Goal: Book appointment/travel/reservation

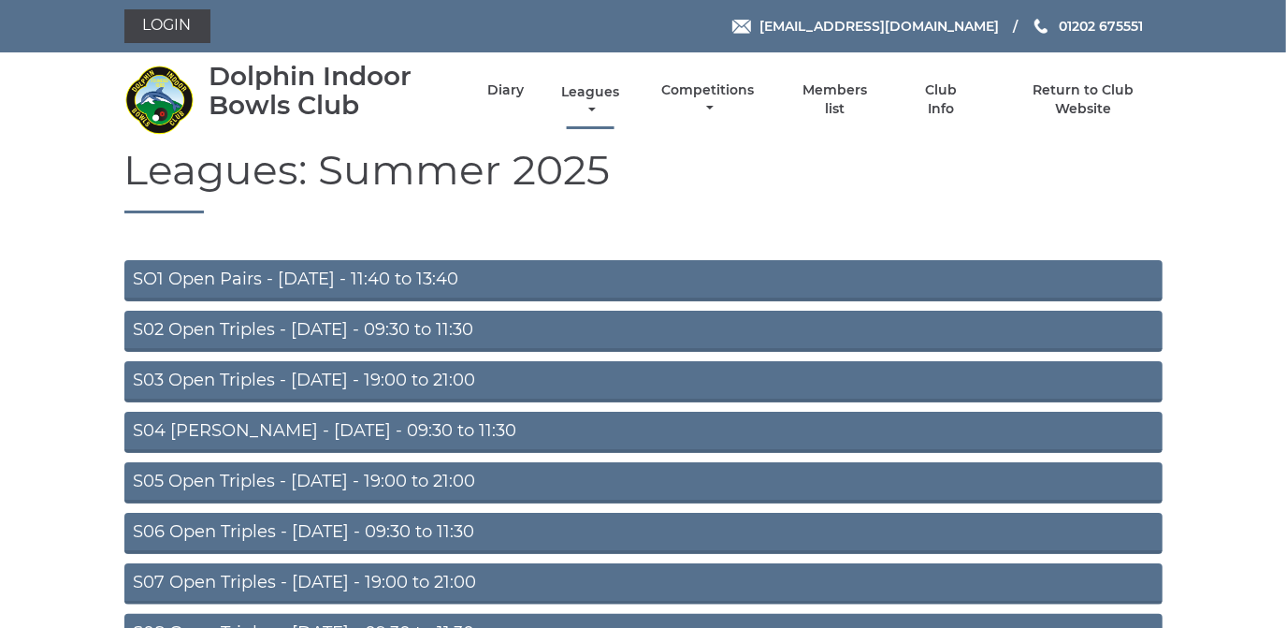
click at [570, 88] on link "Leagues" at bounding box center [590, 101] width 67 height 36
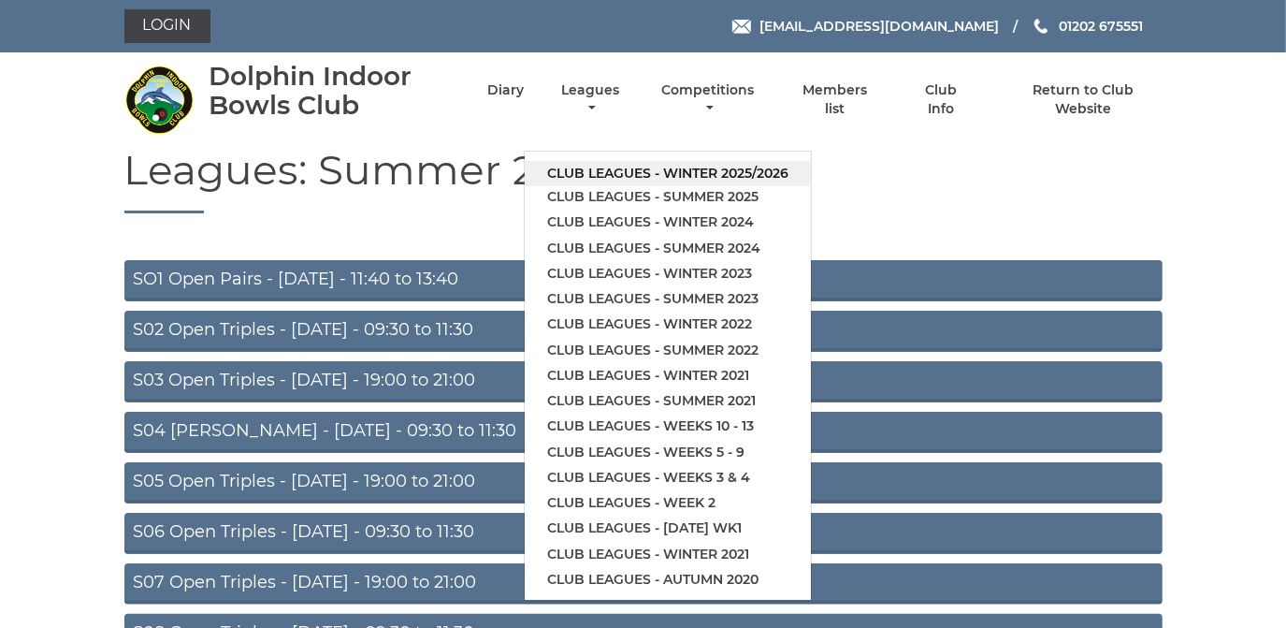
click at [578, 173] on link "Club leagues - Winter 2025/2026" at bounding box center [668, 173] width 286 height 25
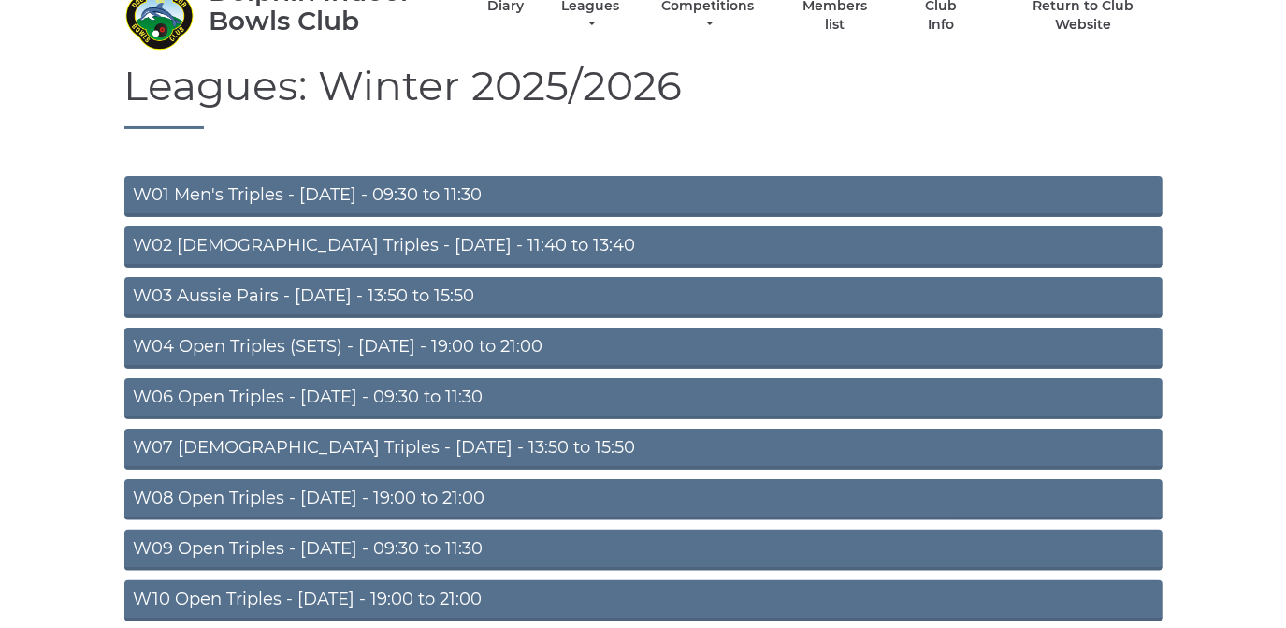
scroll to position [169, 0]
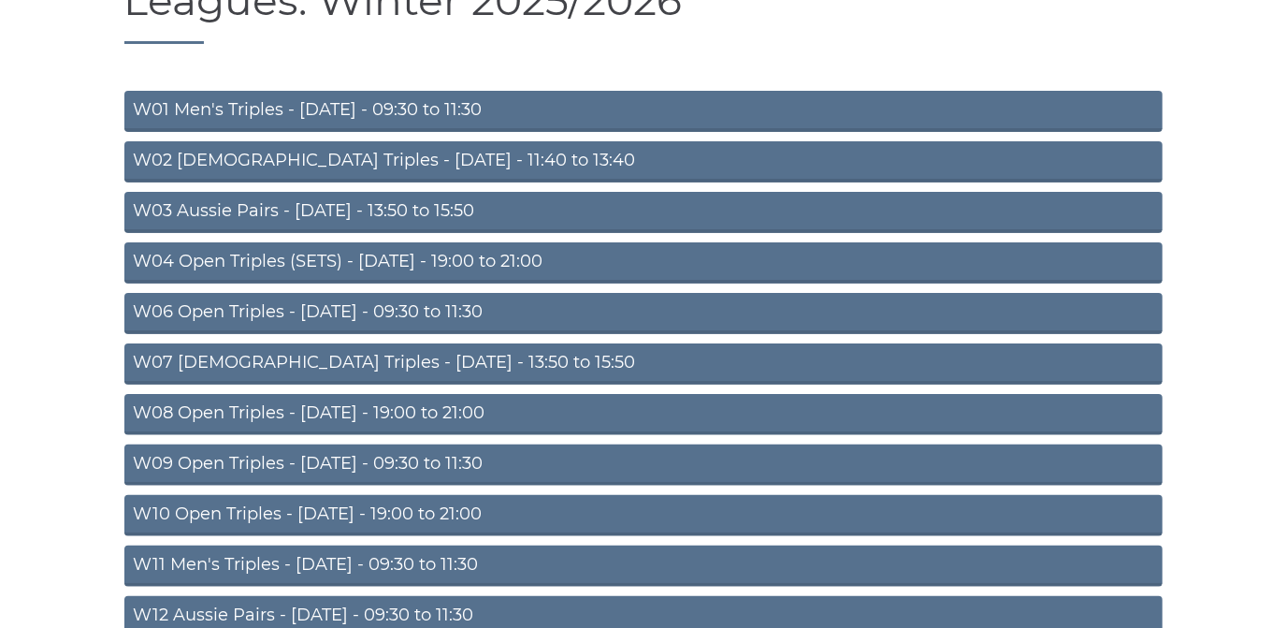
click at [450, 103] on link "W01 Men's Triples - Monday - 09:30 to 11:30" at bounding box center [643, 111] width 1038 height 41
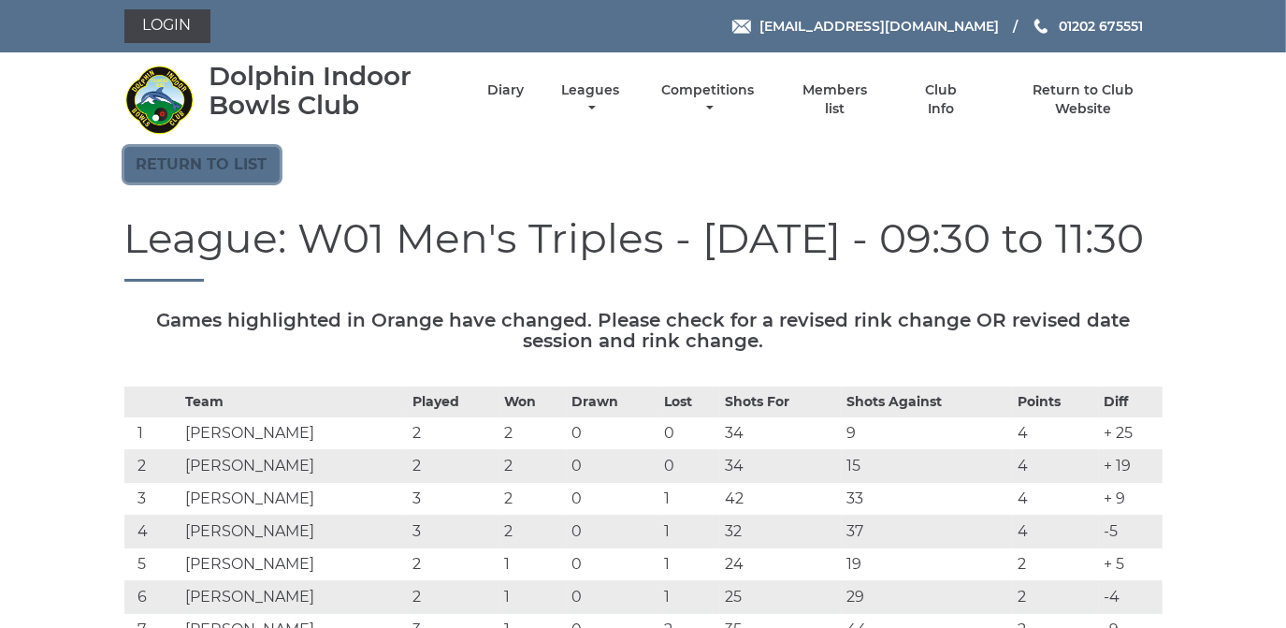
click at [233, 163] on link "Return to list" at bounding box center [201, 165] width 155 height 36
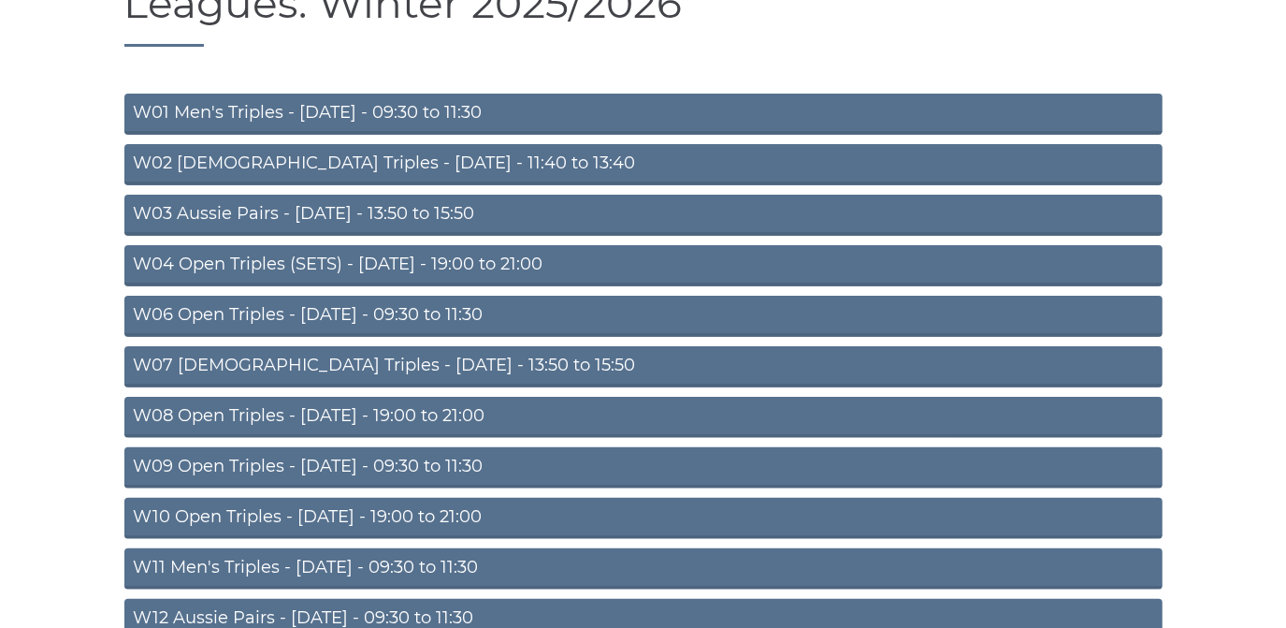
scroll to position [169, 0]
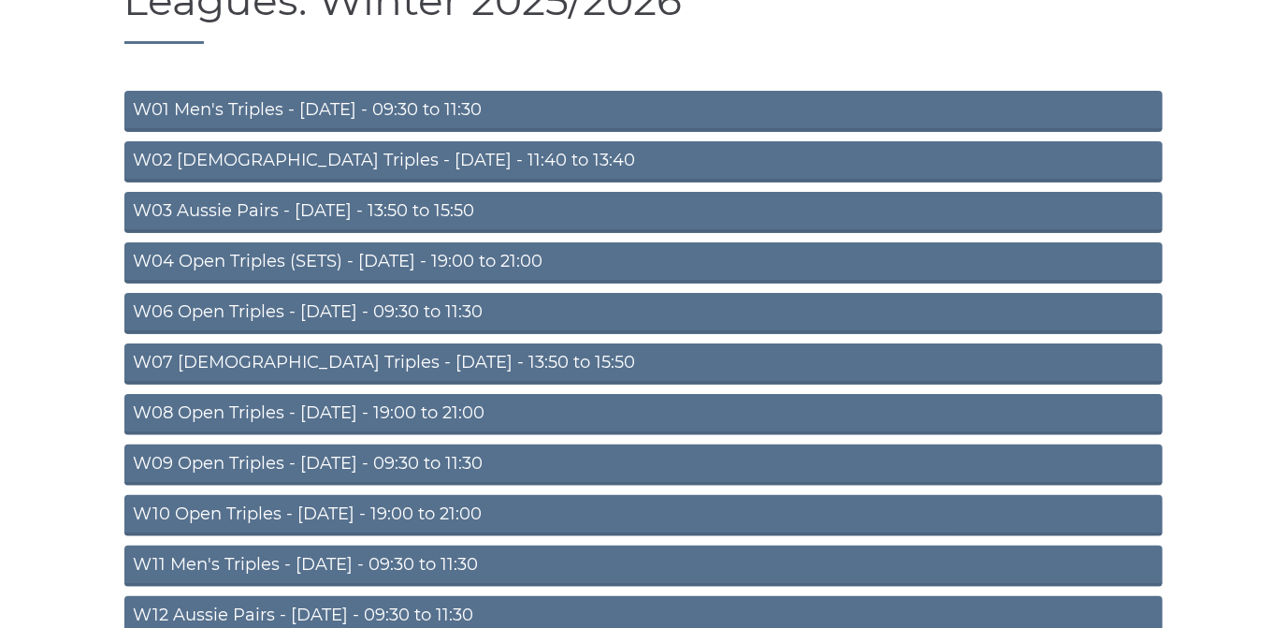
click at [340, 161] on link "W02 Ladies Triples - Monday - 11:40 to 13:40" at bounding box center [643, 161] width 1038 height 41
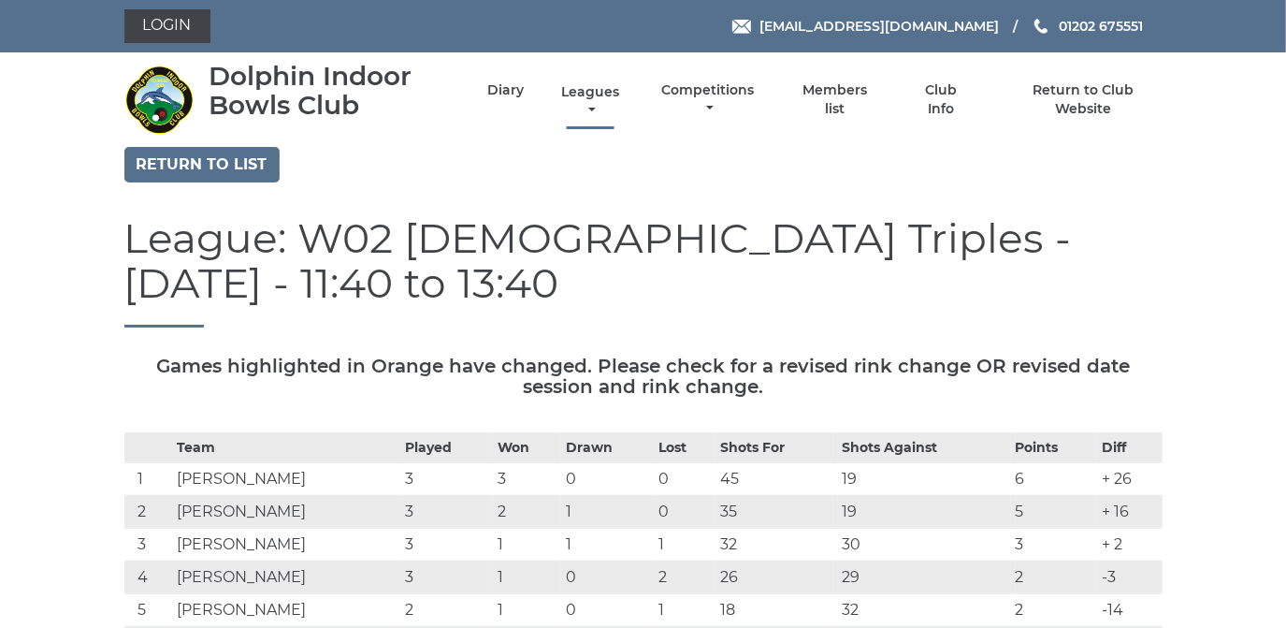
click at [591, 94] on link "Leagues" at bounding box center [590, 101] width 67 height 36
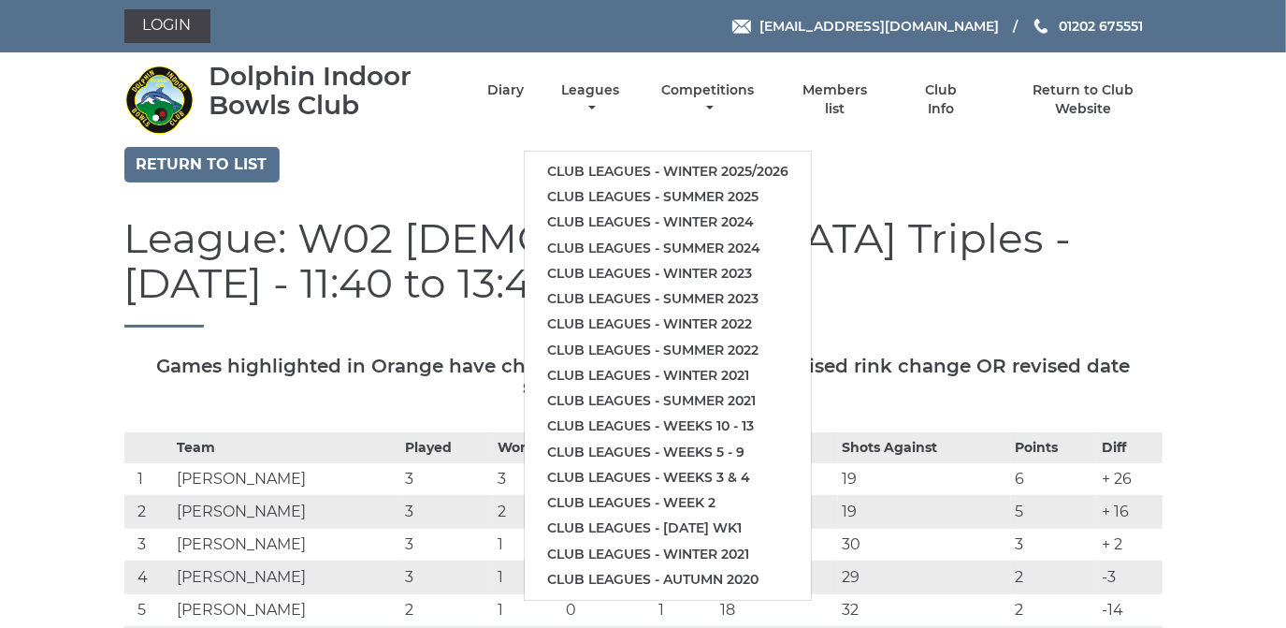
click at [367, 151] on div "Return to list" at bounding box center [643, 167] width 1066 height 40
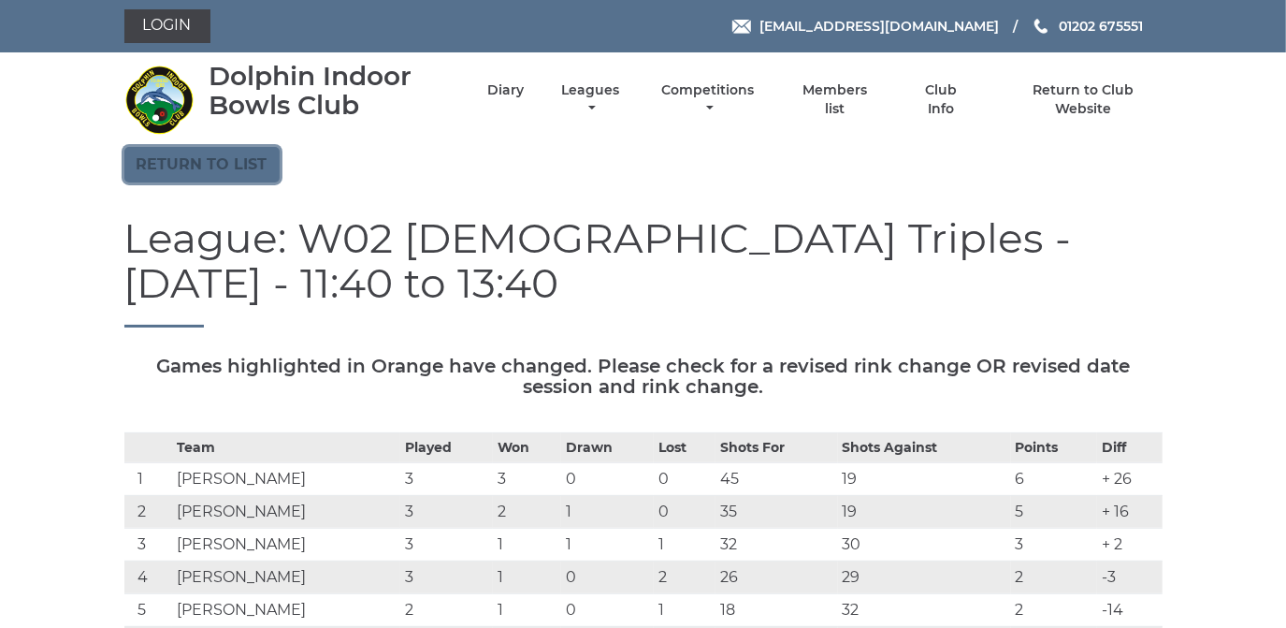
click at [193, 154] on link "Return to list" at bounding box center [201, 165] width 155 height 36
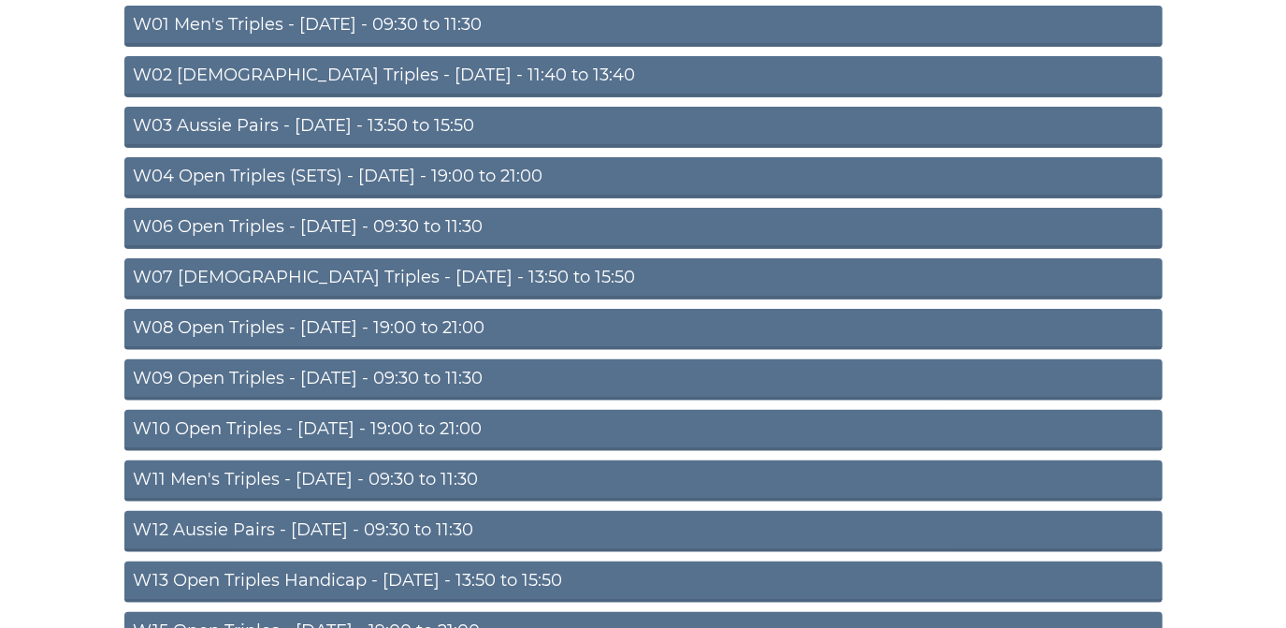
scroll to position [169, 0]
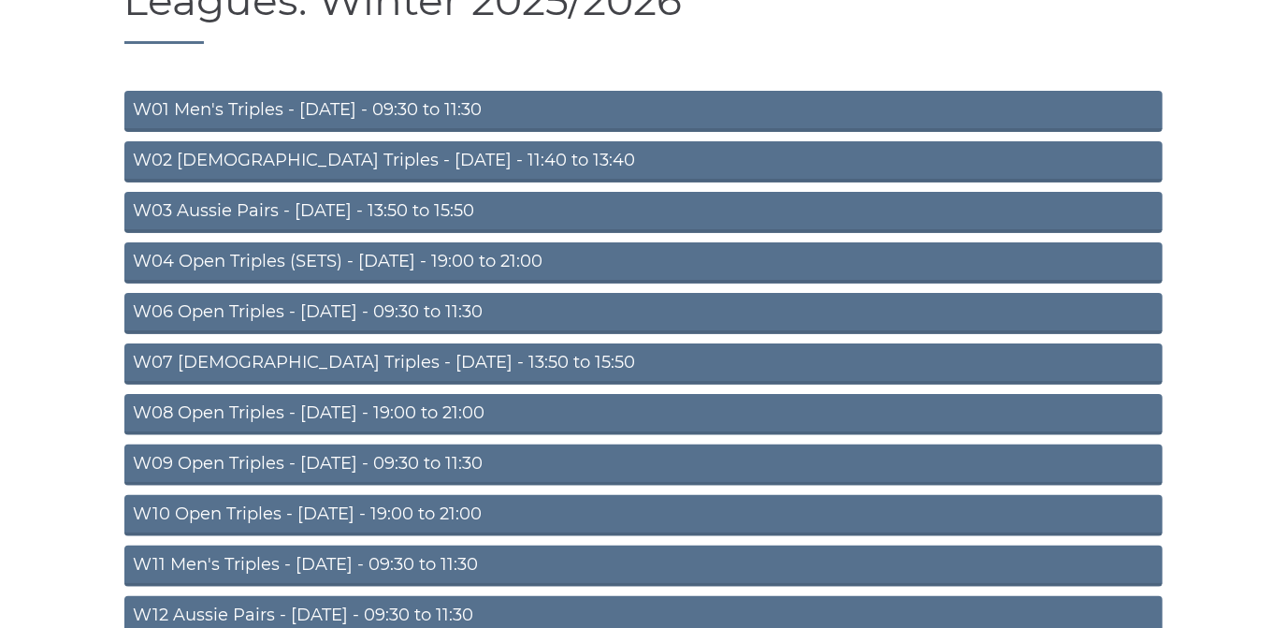
click at [316, 209] on link "W03 Aussie Pairs - [DATE] - 13:50 to 15:50" at bounding box center [643, 212] width 1038 height 41
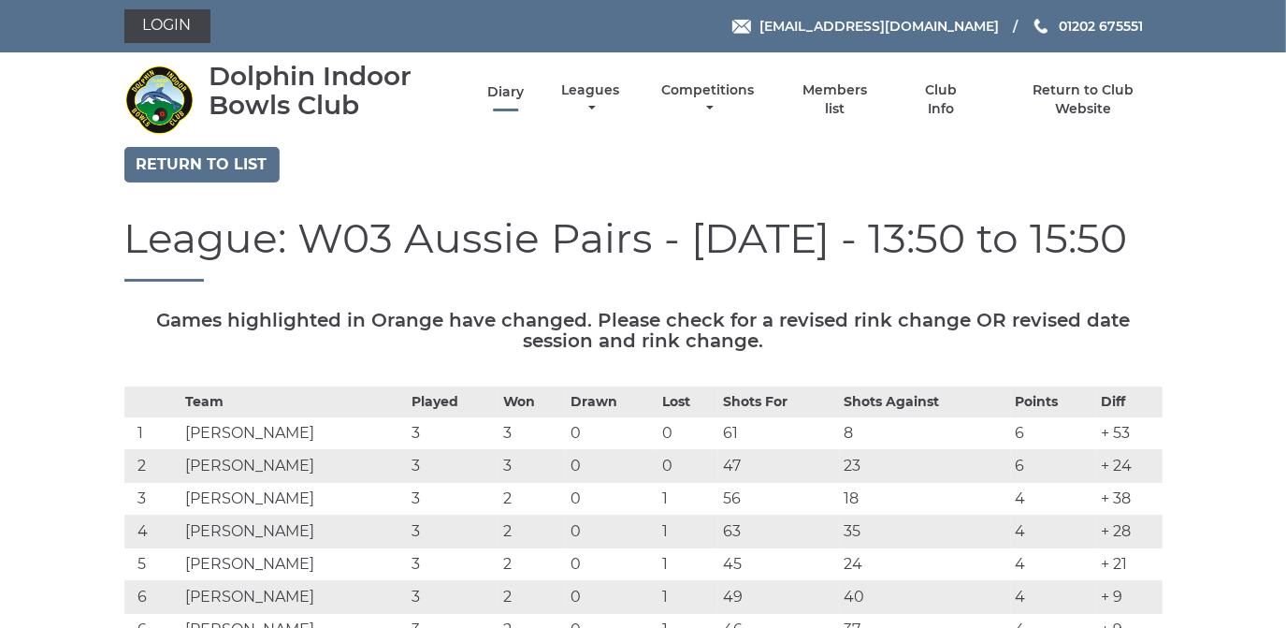
click at [503, 91] on link "Diary" at bounding box center [505, 92] width 36 height 18
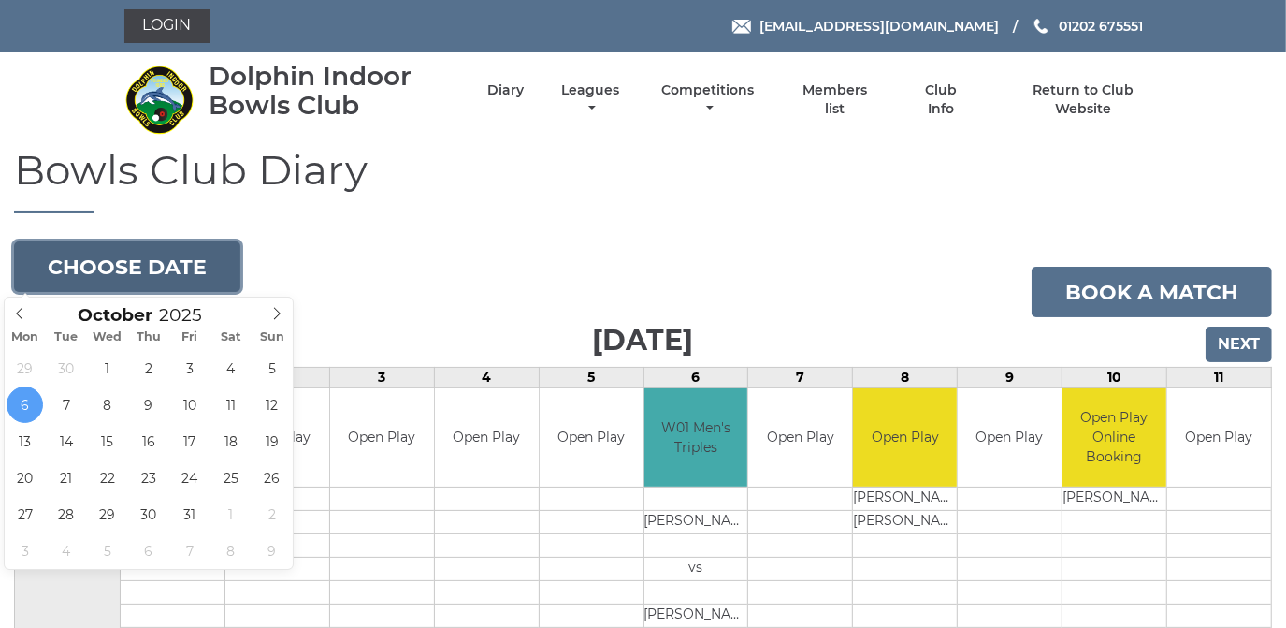
click at [196, 266] on button "Choose date" at bounding box center [127, 266] width 226 height 51
type input "2025-10-31"
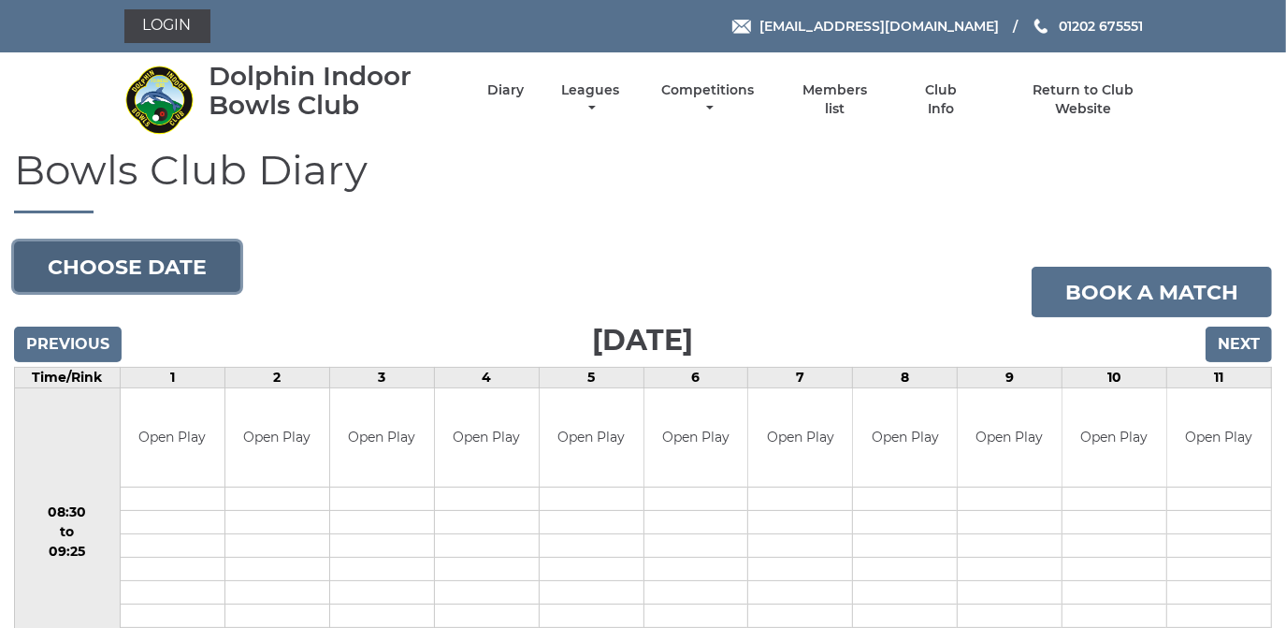
click at [199, 264] on button "Choose date" at bounding box center [127, 266] width 226 height 51
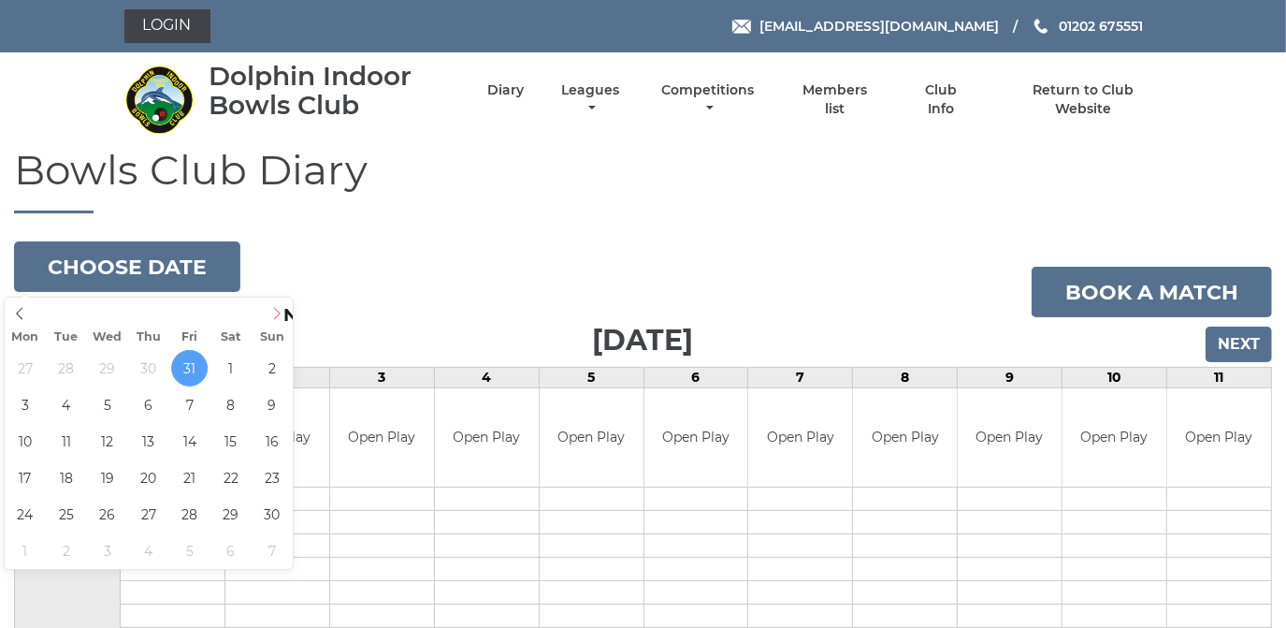
click at [278, 311] on icon at bounding box center [276, 313] width 13 height 13
type input "2025-11-10"
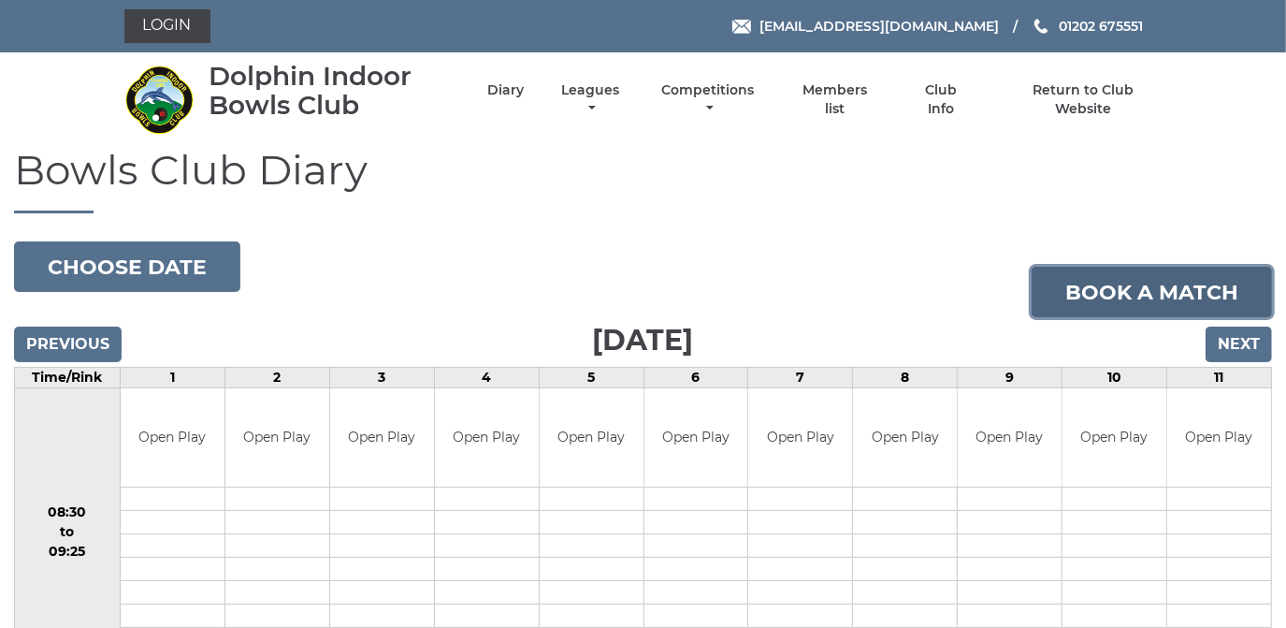
click at [1132, 285] on link "Book a match" at bounding box center [1152, 292] width 240 height 51
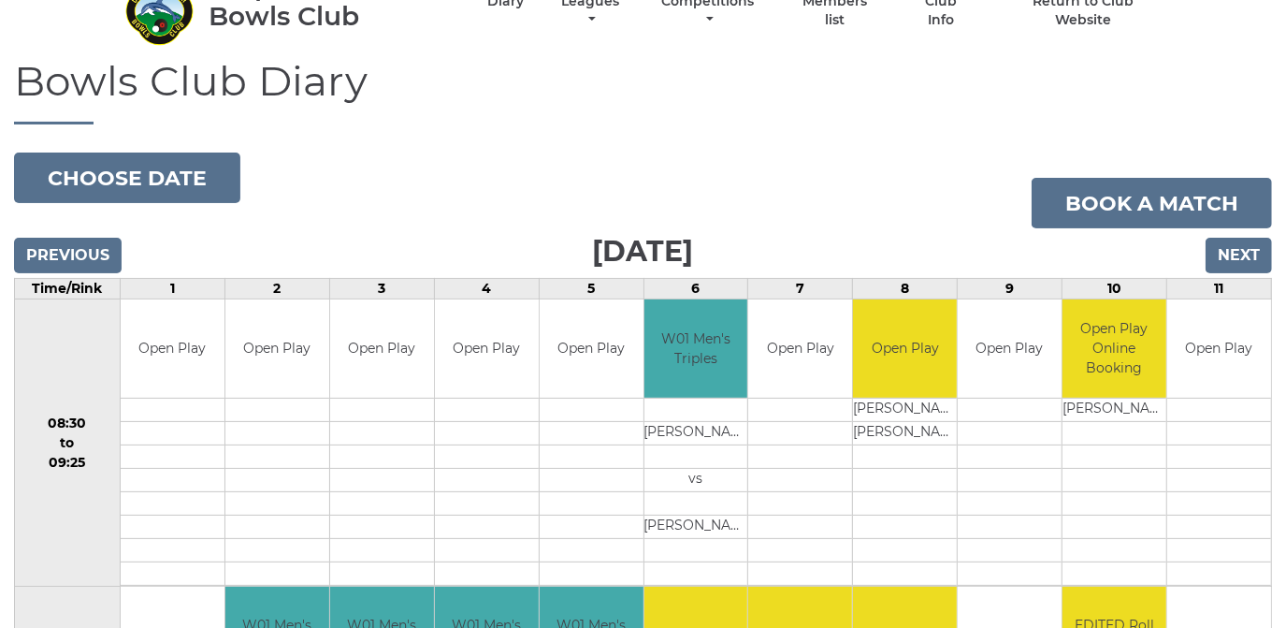
scroll to position [84, 0]
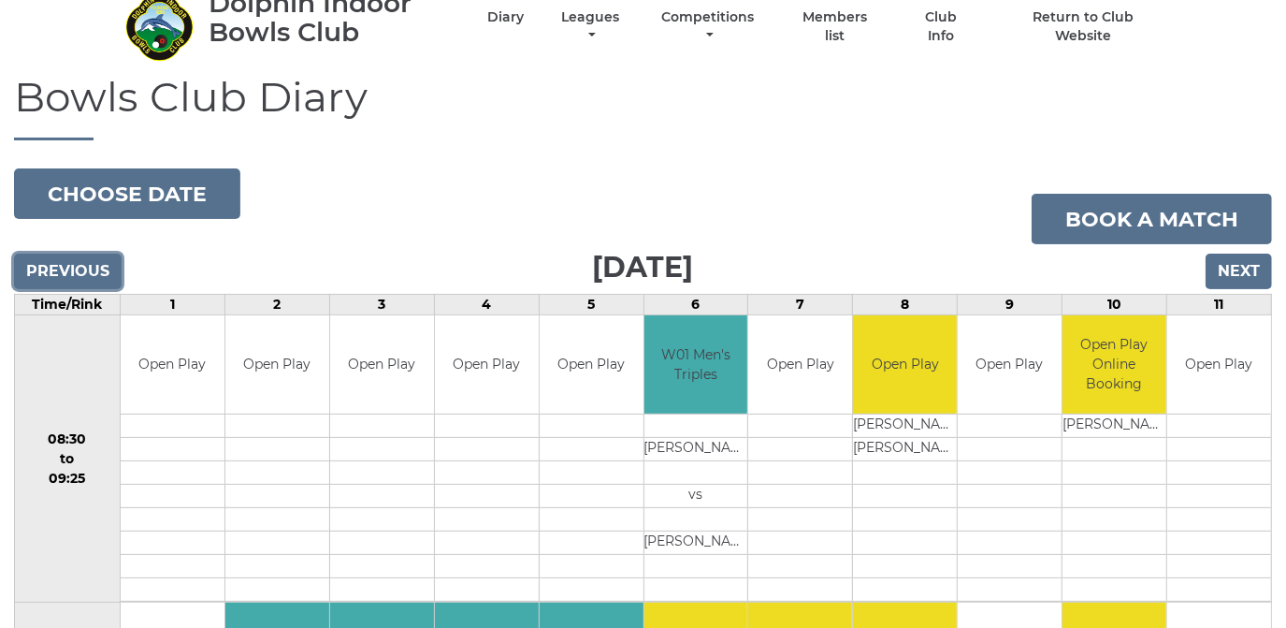
click at [82, 260] on input "Previous" at bounding box center [68, 272] width 108 height 36
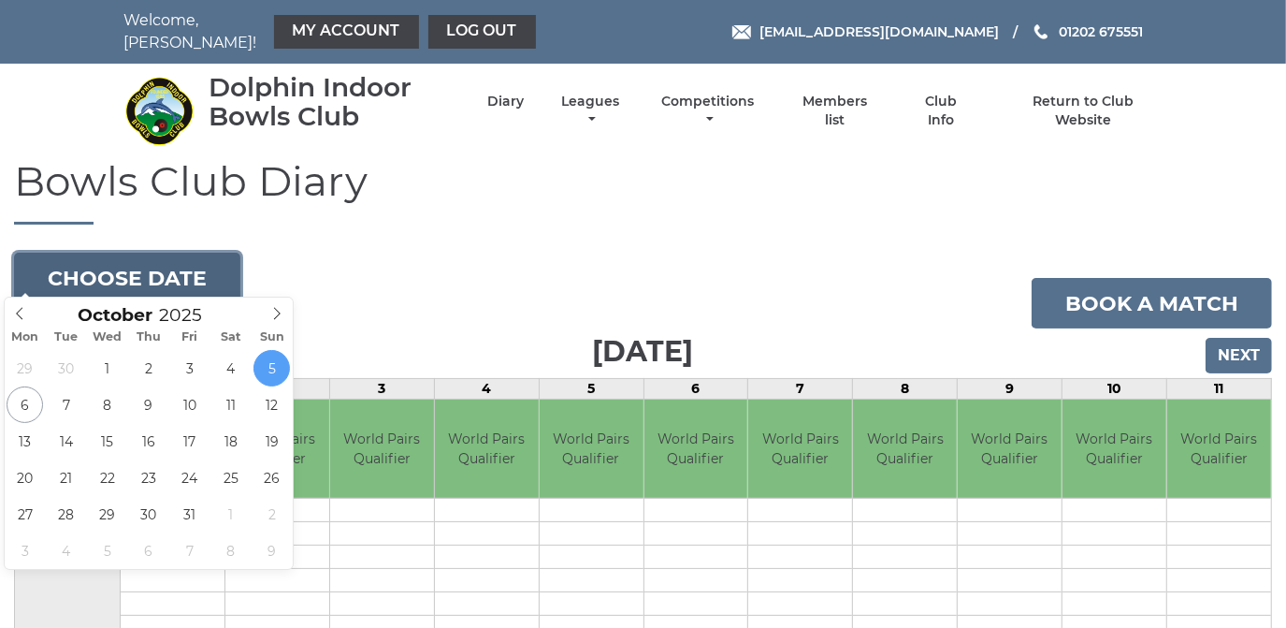
click at [178, 257] on button "Choose date" at bounding box center [127, 278] width 226 height 51
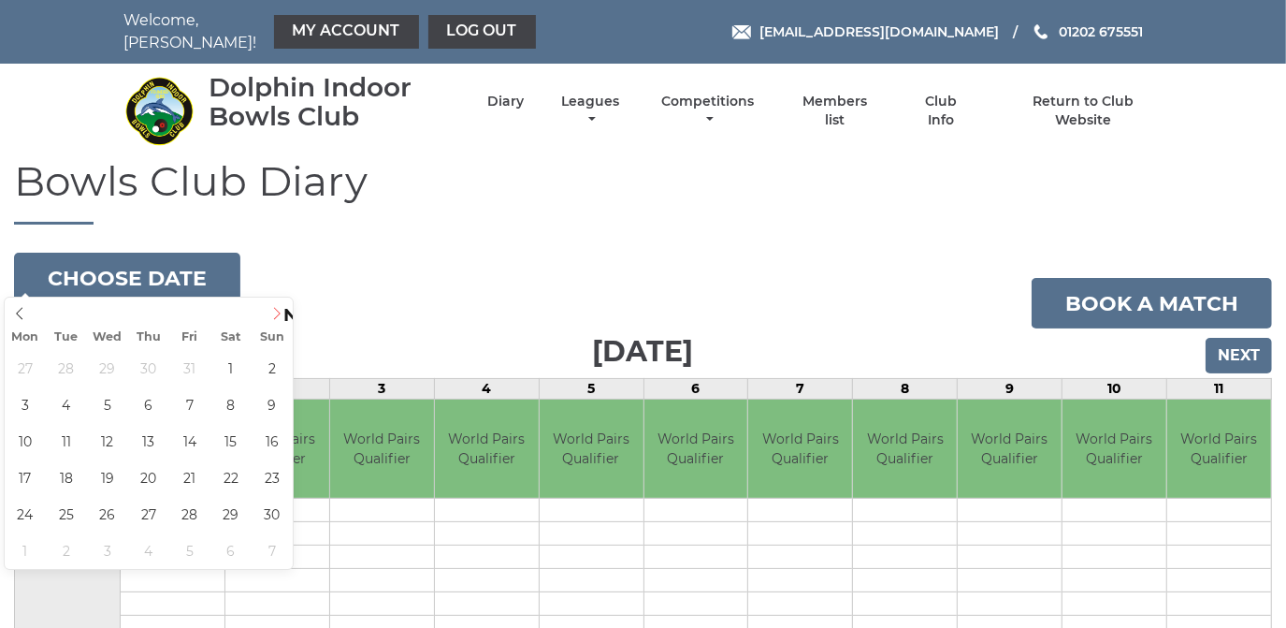
click at [282, 314] on icon at bounding box center [276, 313] width 13 height 13
type input "2025-11-10"
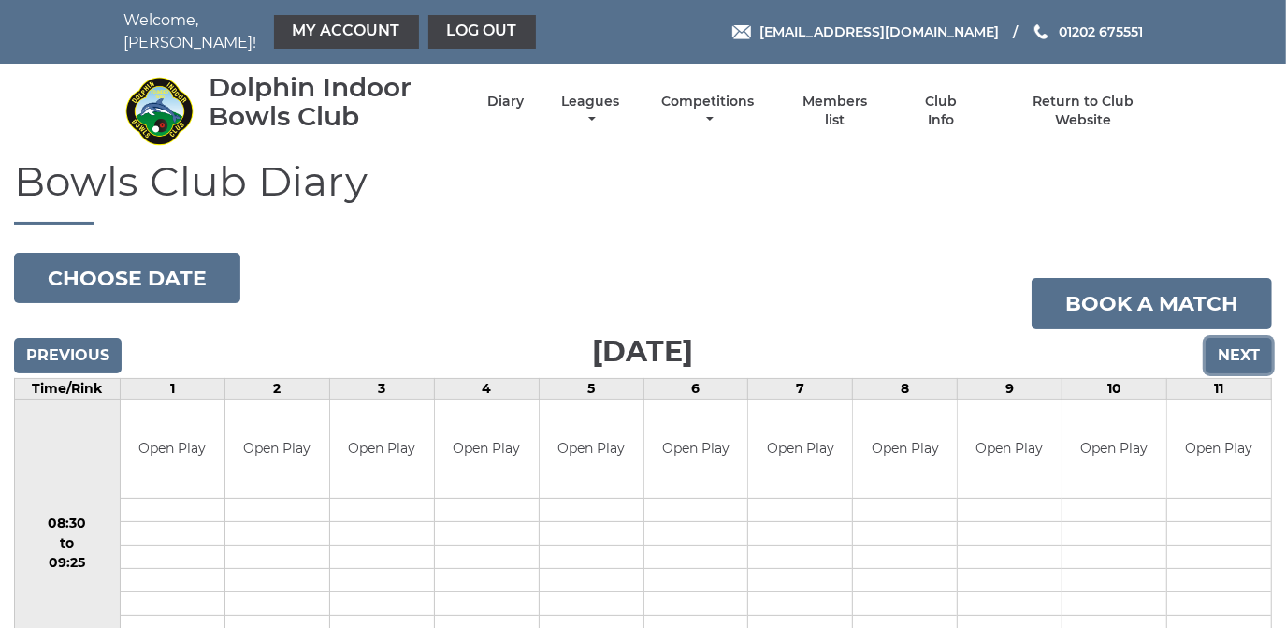
click at [1241, 338] on input "Next" at bounding box center [1239, 356] width 66 height 36
click at [62, 341] on input "Previous" at bounding box center [68, 356] width 108 height 36
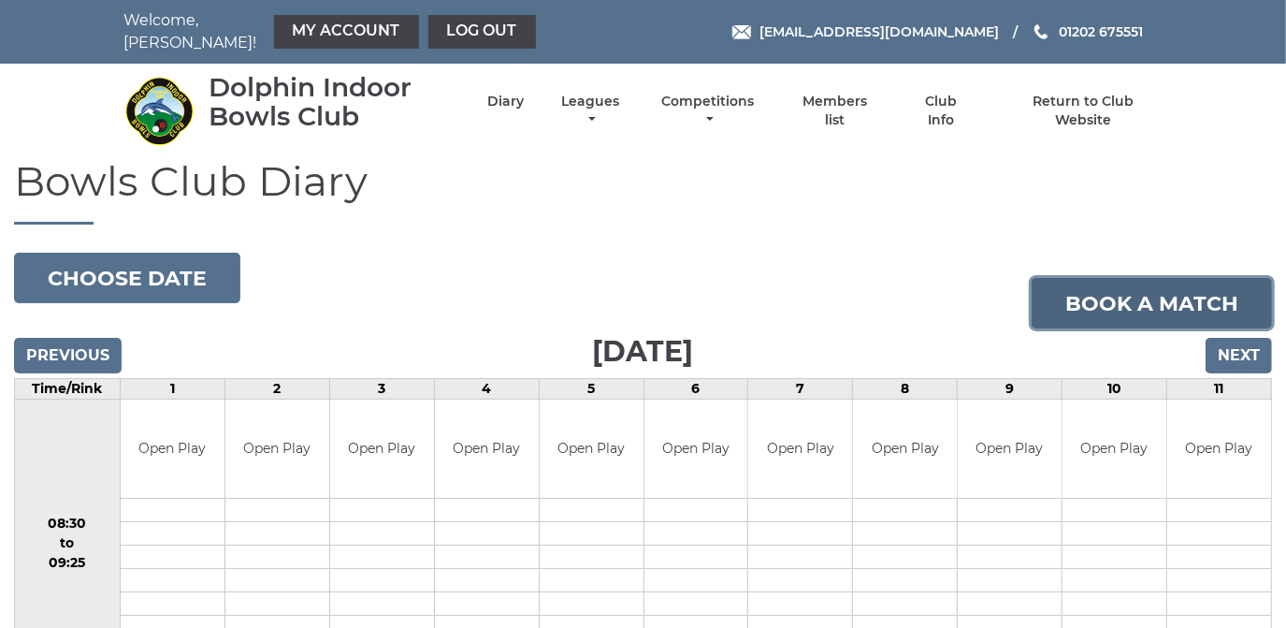
click at [1149, 285] on link "Book a match" at bounding box center [1152, 303] width 240 height 51
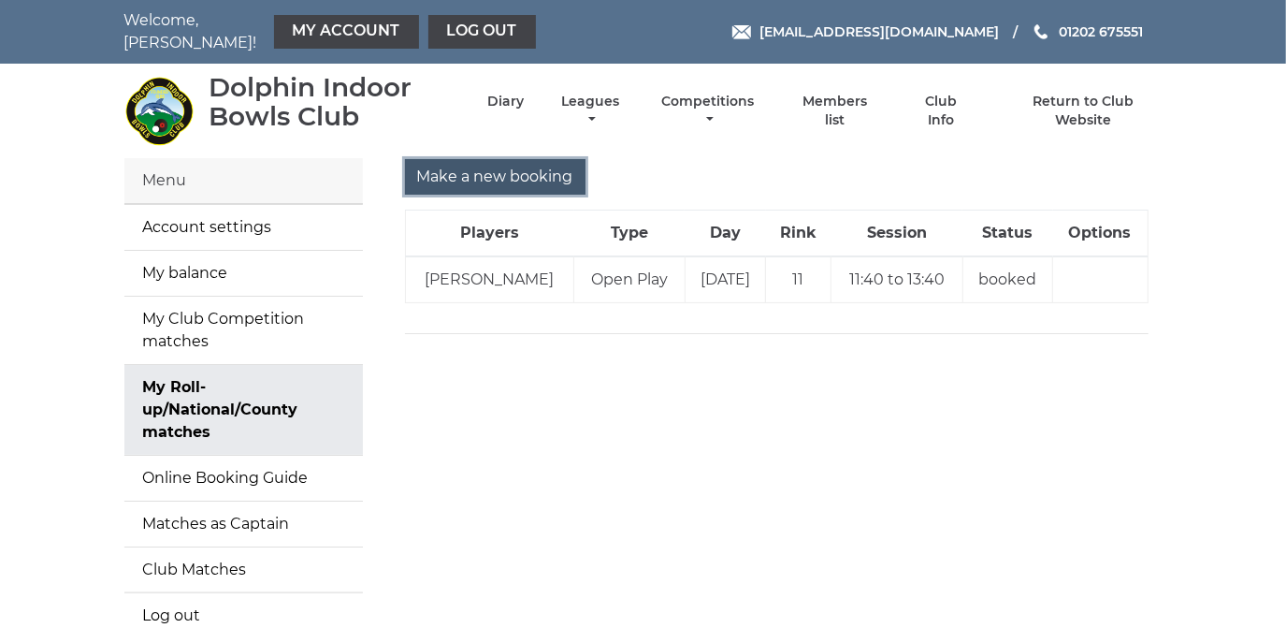
click at [516, 159] on input "Make a new booking" at bounding box center [495, 177] width 181 height 36
